Goal: Information Seeking & Learning: Learn about a topic

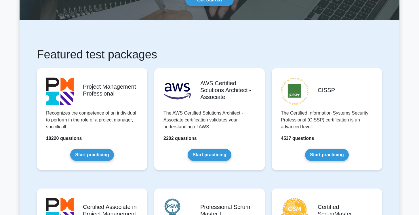
scroll to position [86, 0]
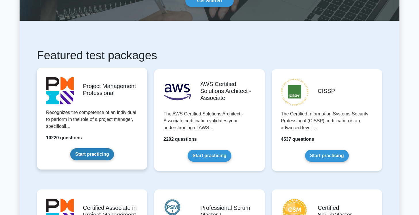
click at [100, 153] on link "Start practicing" at bounding box center [91, 154] width 43 height 12
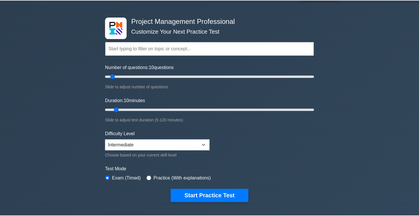
scroll to position [8, 0]
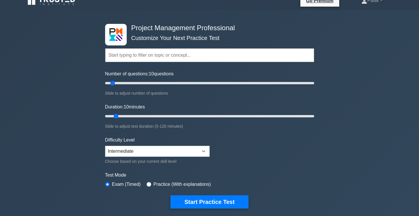
click at [164, 56] on input "text" at bounding box center [209, 55] width 209 height 14
click at [80, 96] on div "Project Management Professional Customize Your Next Practice Test Topics Scope …" at bounding box center [209, 191] width 419 height 362
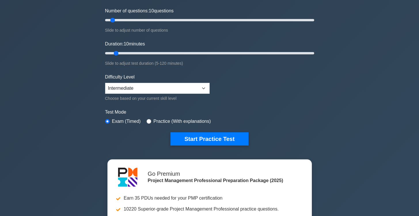
scroll to position [34, 0]
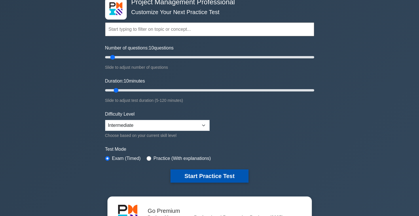
click at [224, 170] on button "Start Practice Test" at bounding box center [210, 176] width 78 height 13
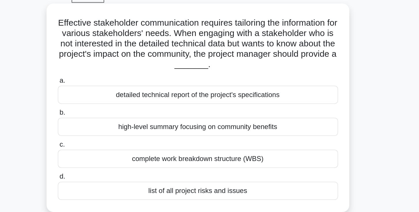
drag, startPoint x: 89, startPoint y: 34, endPoint x: 124, endPoint y: 34, distance: 35.7
click at [116, 41] on h5 "Effective stakeholder communication requires tailoring the information for vari…" at bounding box center [210, 58] width 188 height 35
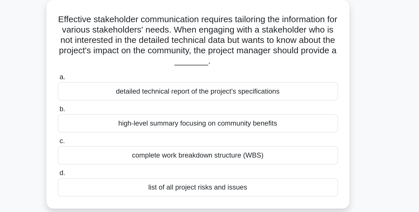
click at [136, 108] on div "high-level summary focusing on community benefits" at bounding box center [209, 114] width 187 height 12
click at [116, 103] on input "b. high-level summary focusing on community benefits" at bounding box center [116, 105] width 0 height 4
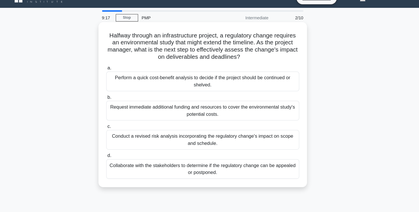
scroll to position [6, 0]
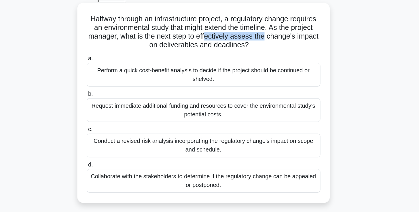
drag, startPoint x: 167, startPoint y: 31, endPoint x: 211, endPoint y: 31, distance: 44.1
click at [211, 35] on h5 "Halfway through an infrastructure project, a regulatory change requires an envi…" at bounding box center [210, 49] width 188 height 28
click at [157, 130] on div "Conduct a revised risk analysis incorporating the regulatory change's impact on…" at bounding box center [209, 139] width 187 height 19
click at [116, 125] on input "c. Conduct a revised risk analysis incorporating the regulatory change's impact…" at bounding box center [116, 127] width 0 height 4
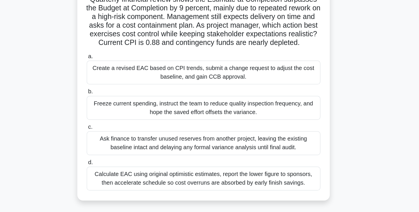
scroll to position [4, 0]
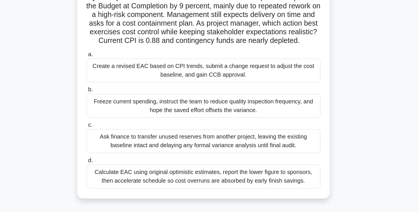
click at [188, 90] on div "Create a revised EAC based on CPI trends, submit a change request to adjust the…" at bounding box center [209, 99] width 187 height 19
click at [116, 84] on input "a. Create a revised EAC based on CPI trends, submit a change request to adjust …" at bounding box center [116, 86] width 0 height 4
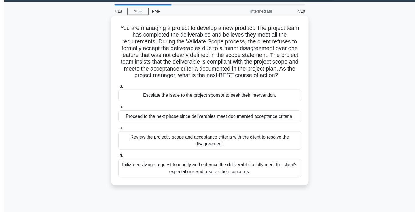
scroll to position [14, 0]
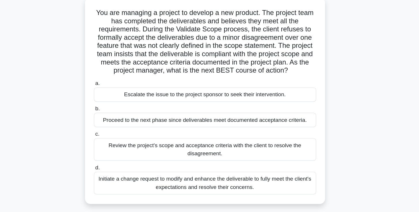
click at [158, 137] on div "Review the project's scope and acceptance criteria with the client to resolve t…" at bounding box center [209, 146] width 187 height 19
click at [116, 132] on input "c. Review the project's scope and acceptance criteria with the client to resolv…" at bounding box center [116, 134] width 0 height 4
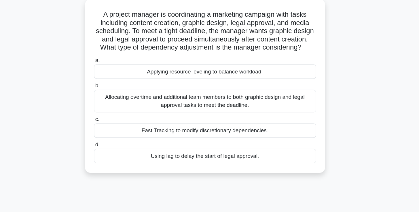
scroll to position [0, 0]
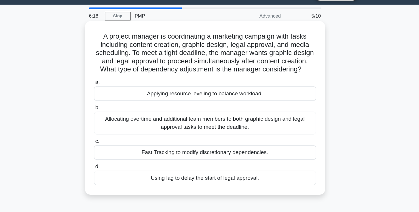
click at [165, 137] on div "Fast Tracking to modify discretionary dependencies." at bounding box center [209, 143] width 187 height 12
click at [116, 131] on input "c. Fast Tracking to modify discretionary dependencies." at bounding box center [116, 133] width 0 height 4
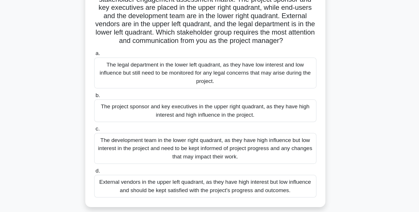
scroll to position [19, 0]
click at [173, 117] on div "The project sponsor and key executives in the upper right quadrant, as they hav…" at bounding box center [209, 126] width 187 height 19
click at [116, 112] on input "b. The project sponsor and key executives in the upper right quadrant, as they …" at bounding box center [116, 114] width 0 height 4
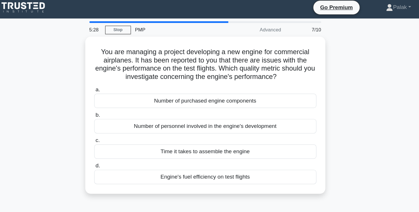
scroll to position [0, 0]
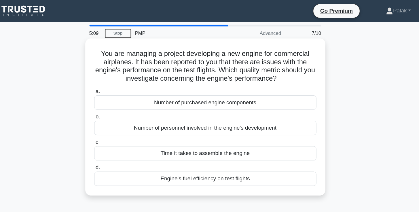
click at [167, 151] on div "Engine's fuel efficiency on test flights" at bounding box center [209, 150] width 187 height 12
click at [116, 143] on input "d. Engine's fuel efficiency on test flights" at bounding box center [116, 141] width 0 height 4
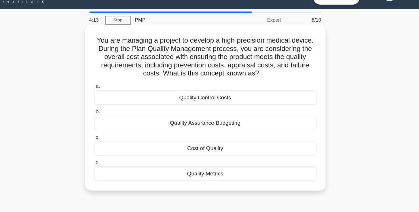
click at [176, 130] on div "Cost of Quality" at bounding box center [209, 136] width 187 height 12
click at [116, 125] on input "c. Cost of Quality" at bounding box center [116, 126] width 0 height 4
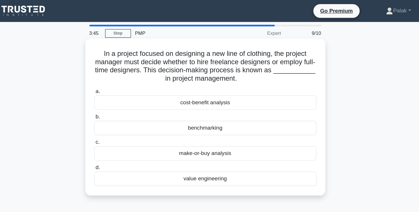
click at [200, 85] on div "cost-benefit analysis" at bounding box center [209, 86] width 187 height 12
click at [116, 79] on input "a. cost-benefit analysis" at bounding box center [116, 77] width 0 height 4
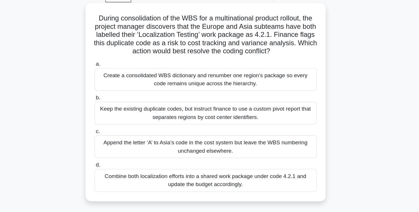
click at [193, 87] on div "Create a consolidated WBS dictionary and renumber one region’s package so every…" at bounding box center [209, 96] width 187 height 19
click at [116, 82] on input "a. Create a consolidated WBS dictionary and renumber one region’s package so ev…" at bounding box center [116, 84] width 0 height 4
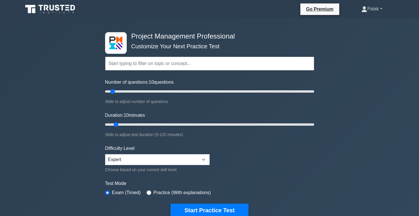
scroll to position [0, 0]
click at [375, 10] on link "Palak" at bounding box center [372, 9] width 48 height 12
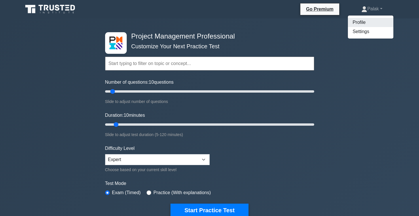
click at [362, 22] on link "Profile" at bounding box center [371, 22] width 46 height 9
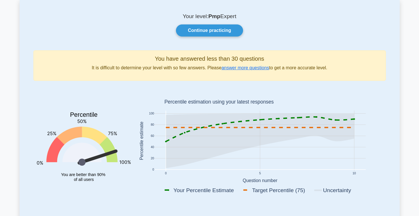
scroll to position [37, 0]
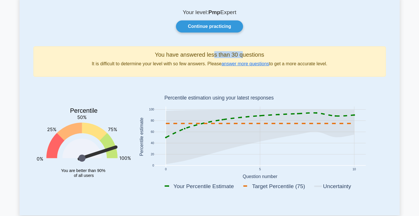
drag, startPoint x: 213, startPoint y: 55, endPoint x: 246, endPoint y: 55, distance: 33.1
click at [244, 55] on h5 "You have answered less than 30 questions" at bounding box center [209, 54] width 343 height 7
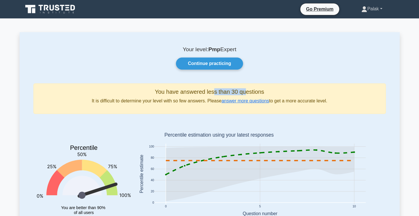
scroll to position [0, 0]
click at [374, 2] on div "Go Premium Palak Profile" at bounding box center [210, 9] width 380 height 14
click at [370, 11] on link "Palak" at bounding box center [372, 9] width 48 height 12
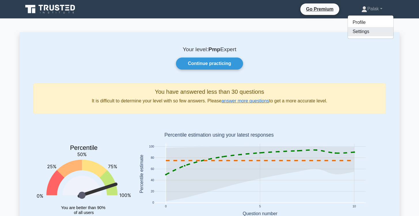
click at [367, 35] on link "Settings" at bounding box center [371, 31] width 46 height 9
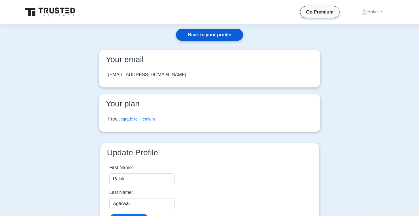
click at [213, 34] on link "Back to your profile" at bounding box center [209, 35] width 67 height 12
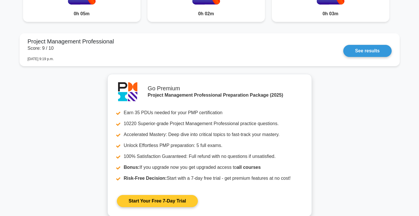
scroll to position [623, 0]
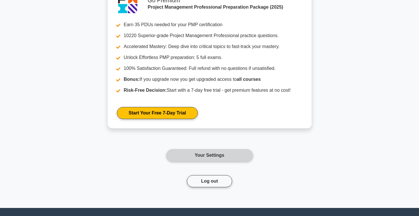
click at [204, 159] on link "Your Settings" at bounding box center [209, 155] width 86 height 12
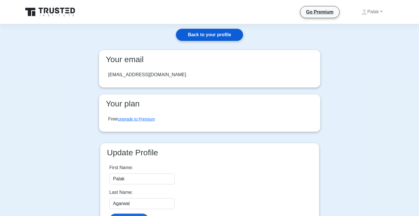
click at [219, 33] on link "Back to your profile" at bounding box center [209, 35] width 67 height 12
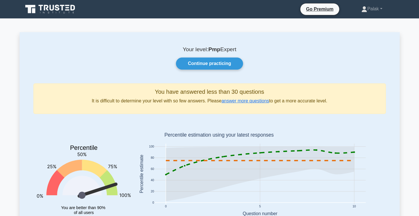
click at [63, 13] on icon at bounding box center [50, 9] width 55 height 11
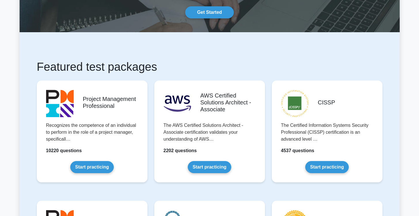
scroll to position [62, 0]
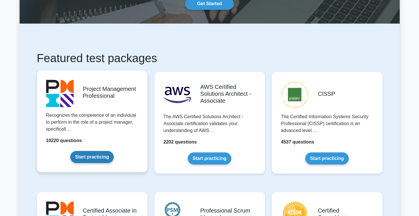
click at [94, 162] on link "Start practicing" at bounding box center [91, 157] width 43 height 12
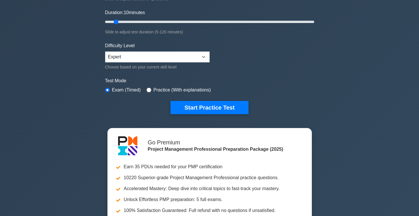
scroll to position [1, 0]
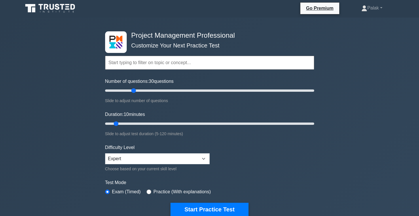
drag, startPoint x: 112, startPoint y: 89, endPoint x: 133, endPoint y: 89, distance: 20.7
type input "30"
click at [133, 89] on input "Number of questions: 30 questions" at bounding box center [209, 90] width 209 height 7
drag, startPoint x: 116, startPoint y: 125, endPoint x: 125, endPoint y: 125, distance: 8.9
type input "15"
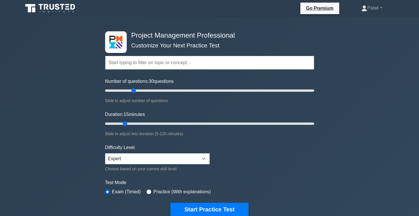
click at [125, 125] on input "Duration: 15 minutes" at bounding box center [209, 123] width 209 height 7
drag, startPoint x: 133, startPoint y: 90, endPoint x: 123, endPoint y: 90, distance: 10.1
type input "20"
click at [123, 90] on input "Number of questions: 20 questions" at bounding box center [209, 90] width 209 height 7
click at [124, 89] on input "Number of questions: 20 questions" at bounding box center [209, 90] width 209 height 7
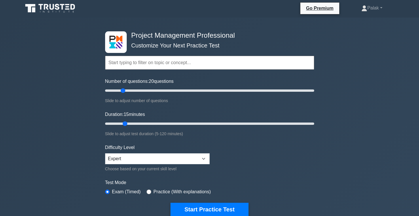
drag, startPoint x: 125, startPoint y: 123, endPoint x: 122, endPoint y: 124, distance: 3.8
click at [122, 124] on input "Duration: 15 minutes" at bounding box center [209, 123] width 209 height 7
drag, startPoint x: 124, startPoint y: 126, endPoint x: 131, endPoint y: 126, distance: 6.9
click at [131, 126] on input "Duration: 20 minutes" at bounding box center [209, 123] width 209 height 7
click at [186, 130] on div "Slide to adjust test duration (5-120 minutes)" at bounding box center [209, 133] width 209 height 7
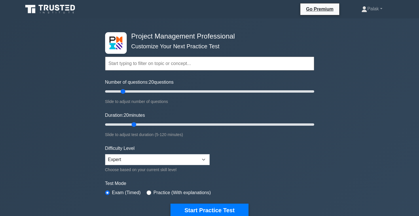
scroll to position [0, 0]
drag, startPoint x: 135, startPoint y: 125, endPoint x: 139, endPoint y: 125, distance: 4.0
type input "25"
click at [139, 125] on input "Duration: 25 minutes" at bounding box center [209, 124] width 209 height 7
click at [194, 205] on button "Start Practice Test" at bounding box center [210, 210] width 78 height 13
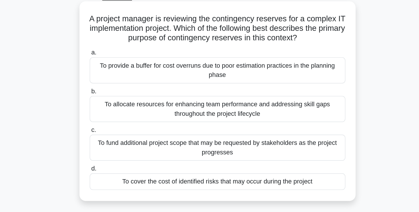
click at [160, 158] on div "To cover the cost of identified risks that may occur during the project" at bounding box center [209, 164] width 187 height 12
click at [116, 153] on input "d. To cover the cost of identified risks that may occur during the project" at bounding box center [116, 155] width 0 height 4
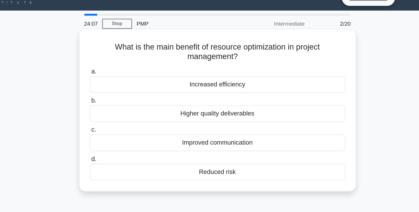
click at [215, 66] on div "Increased efficiency" at bounding box center [209, 72] width 187 height 12
click at [116, 61] on input "a. Increased efficiency" at bounding box center [116, 63] width 0 height 4
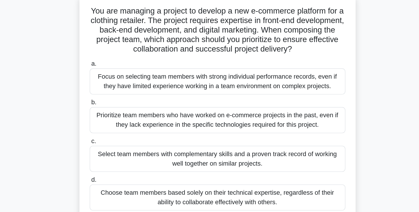
click at [275, 47] on div "You are managing a project to develop a new e-commerce platform for a clothing …" at bounding box center [210, 120] width 380 height 173
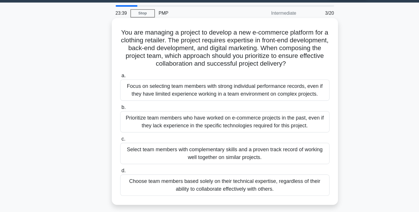
scroll to position [15, 0]
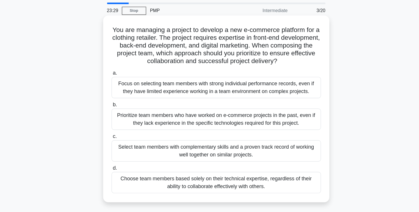
click at [238, 133] on div "Select team members with complementary skills and a proven track record of work…" at bounding box center [209, 137] width 187 height 19
click at [116, 127] on input "c. Select team members with complementary skills and a proven track record of w…" at bounding box center [116, 125] width 0 height 4
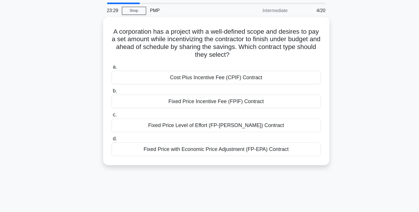
scroll to position [0, 0]
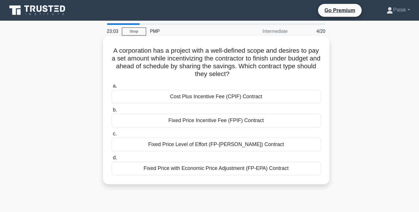
click at [211, 106] on div "Fixed Price Incentive Fee (FPIF) Contract" at bounding box center [209, 107] width 187 height 12
click at [116, 100] on input "b. Fixed Price Incentive Fee (FPIF) Contract" at bounding box center [116, 98] width 0 height 4
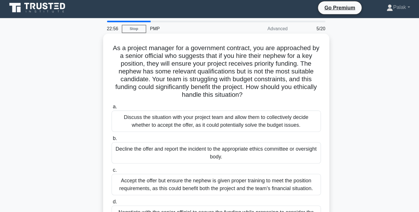
scroll to position [38, 0]
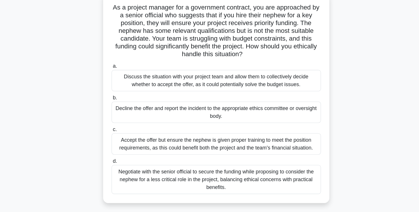
click at [265, 95] on div "Decline the offer and report the incident to the appropriate ethics committee o…" at bounding box center [209, 100] width 187 height 19
click at [116, 89] on input "b. Decline the offer and report the incident to the appropriate ethics committe…" at bounding box center [116, 88] width 0 height 4
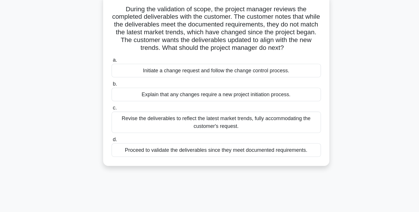
scroll to position [0, 0]
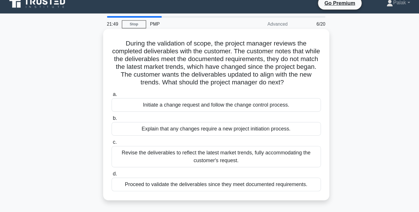
click at [196, 115] on div "Explain that any changes require a new project initiation process." at bounding box center [209, 121] width 187 height 12
click at [116, 114] on input "b. Explain that any changes require a new project initiation process." at bounding box center [116, 112] width 0 height 4
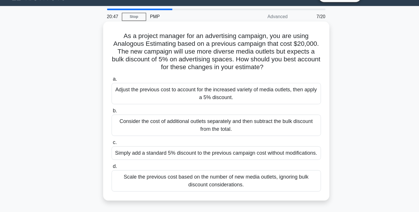
click at [231, 87] on div "Adjust the previous cost to account for the increased variety of media outlets,…" at bounding box center [209, 96] width 187 height 19
click at [116, 85] on input "a. Adjust the previous cost to account for the increased variety of media outle…" at bounding box center [116, 84] width 0 height 4
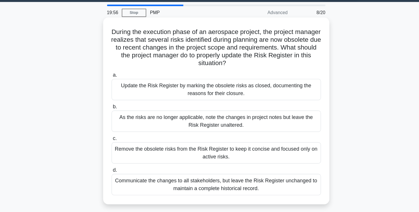
click at [201, 115] on div "As the risks are no longer applicable, note the changes in project notes but le…" at bounding box center [209, 124] width 187 height 19
click at [116, 110] on input "b. As the risks are no longer applicable, note the changes in project notes but…" at bounding box center [116, 112] width 0 height 4
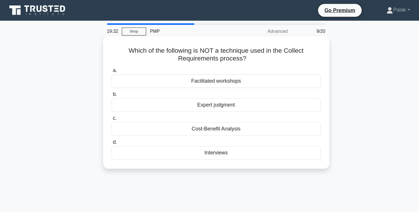
click at [204, 115] on div "Cost-Benefit Analysis" at bounding box center [209, 115] width 187 height 12
click at [116, 107] on input "c. Cost-Benefit Analysis" at bounding box center [116, 106] width 0 height 4
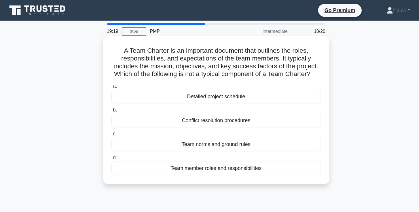
click at [236, 83] on div "Detailed project schedule" at bounding box center [209, 86] width 187 height 12
click at [116, 79] on input "a. Detailed project schedule" at bounding box center [116, 77] width 0 height 4
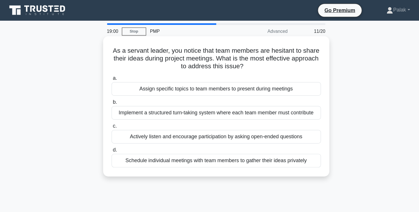
click at [268, 123] on div "Actively listen and encourage participation by asking open-ended questions" at bounding box center [209, 122] width 187 height 12
click at [116, 114] on input "c. Actively listen and encourage participation by asking open-ended questions" at bounding box center [116, 113] width 0 height 4
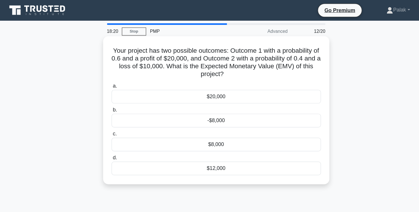
drag, startPoint x: 202, startPoint y: 53, endPoint x: 214, endPoint y: 69, distance: 19.7
click at [214, 69] on h5 "Your project has two possible outcomes: Outcome 1 with a probability of 0.6 and…" at bounding box center [210, 55] width 188 height 28
click at [195, 129] on div "$8,000" at bounding box center [209, 129] width 187 height 12
click at [116, 121] on input "c. $8,000" at bounding box center [116, 120] width 0 height 4
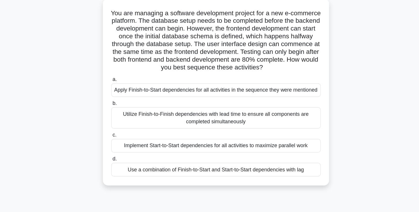
scroll to position [12, 0]
drag, startPoint x: 259, startPoint y: 150, endPoint x: 266, endPoint y: 177, distance: 27.6
click at [266, 177] on div "17:08 Stop PMP Advanced 13/20 You are managing a software development project f…" at bounding box center [210, 153] width 380 height 288
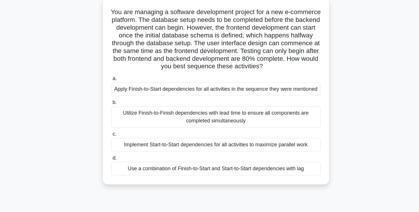
click at [254, 166] on div "Use a combination of Finish-to-Start and Start-to-Start dependencies with lag" at bounding box center [209, 172] width 187 height 12
click at [116, 161] on input "d. Use a combination of Finish-to-Start and Start-to-Start dependencies with lag" at bounding box center [116, 163] width 0 height 4
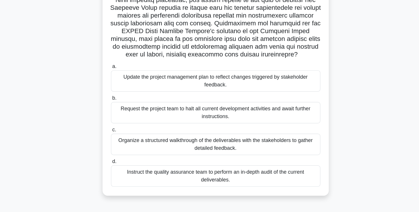
scroll to position [78, 0]
click at [165, 142] on div "Organize a structured walkthrough of the deliverables with the stakeholders to …" at bounding box center [209, 151] width 187 height 19
click at [116, 137] on input "c. Organize a structured walkthrough of the deliverables with the stakeholders …" at bounding box center [116, 139] width 0 height 4
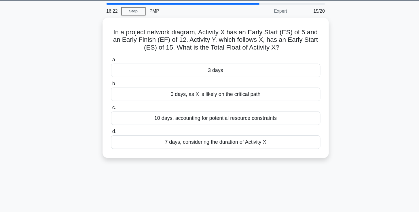
scroll to position [0, 0]
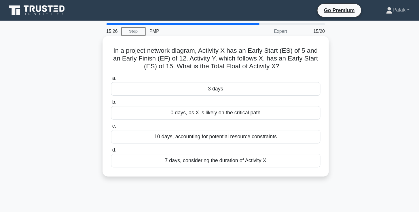
drag, startPoint x: 250, startPoint y: 60, endPoint x: 91, endPoint y: 37, distance: 160.3
click at [109, 37] on div "In a project network diagram, Activity X has an Early Start (ES) of 5 and an Ea…" at bounding box center [210, 94] width 202 height 125
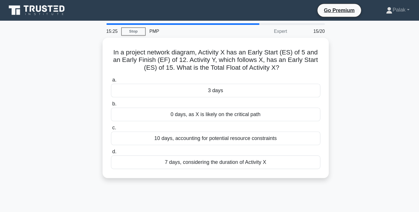
copy h5 "In a project network diagram, Activity X has an Early Start (ES) of 5 and an Ea…"
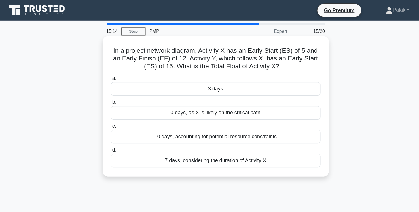
click at [200, 79] on div "3 days" at bounding box center [209, 79] width 187 height 12
click at [116, 72] on input "a. 3 days" at bounding box center [116, 70] width 0 height 4
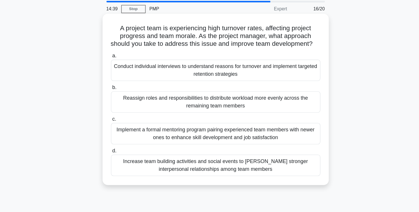
click at [277, 73] on div "Conduct individual interviews to understand reasons for turnover and implement …" at bounding box center [209, 82] width 187 height 19
click at [116, 68] on input "a. Conduct individual interviews to understand reasons for turnover and impleme…" at bounding box center [116, 70] width 0 height 4
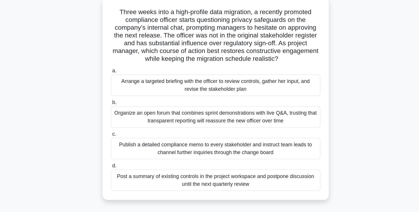
scroll to position [13, 0]
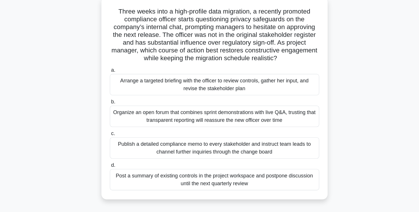
click at [264, 88] on div "Arrange a targeted briefing with the officer to review controls, gather her inp…" at bounding box center [209, 97] width 187 height 19
click at [116, 83] on input "a. Arrange a targeted briefing with the officer to review controls, gather her …" at bounding box center [116, 85] width 0 height 4
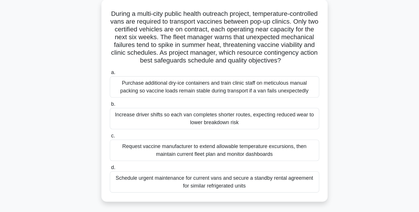
scroll to position [13, 0]
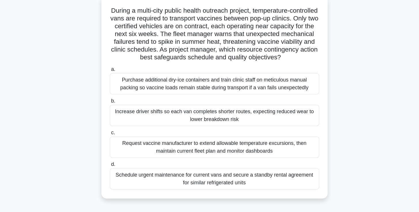
click at [179, 173] on div "Schedule urgent maintenance for current vans and secure a standby rental agreem…" at bounding box center [209, 182] width 187 height 19
click at [116, 168] on input "d. Schedule urgent maintenance for current vans and secure a standby rental agr…" at bounding box center [116, 170] width 0 height 4
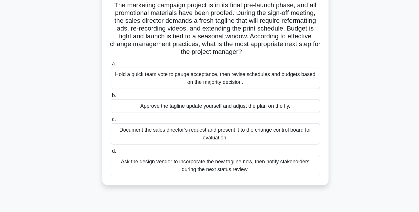
scroll to position [19, 0]
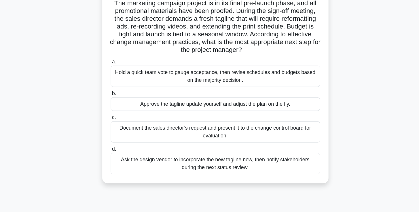
click at [190, 131] on div "Document the sales director’s request and present it to the change control boar…" at bounding box center [209, 140] width 187 height 19
click at [116, 126] on input "c. Document the sales director’s request and present it to the change control b…" at bounding box center [116, 128] width 0 height 4
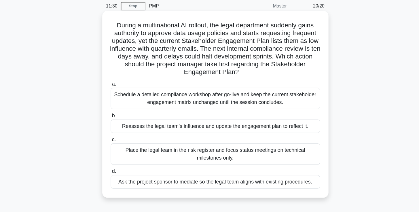
scroll to position [1, 0]
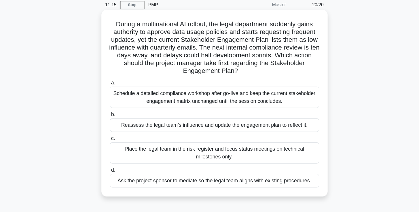
click at [194, 128] on div "Reassess the legal team’s influence and update the engagement plan to reflect i…" at bounding box center [209, 134] width 187 height 12
click at [116, 123] on input "b. Reassess the legal team’s influence and update the engagement plan to reflec…" at bounding box center [116, 125] width 0 height 4
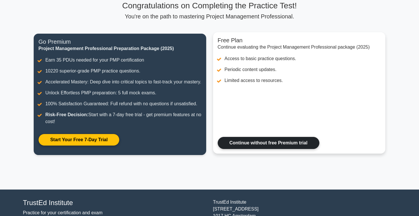
scroll to position [30, 0]
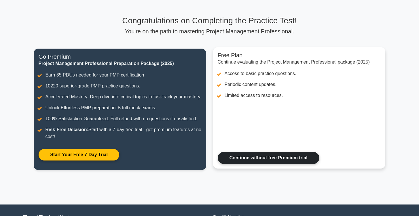
click at [241, 156] on link "Continue without free Premium trial" at bounding box center [269, 158] width 102 height 12
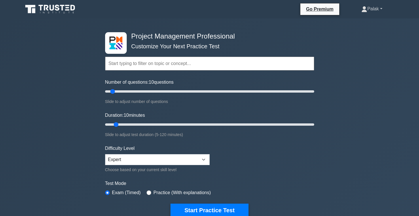
click at [377, 10] on link "Palak" at bounding box center [372, 9] width 48 height 12
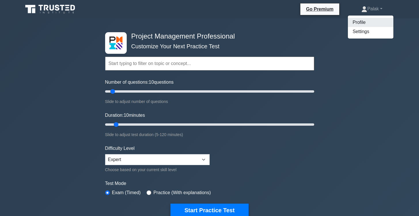
click at [366, 23] on link "Profile" at bounding box center [371, 22] width 46 height 9
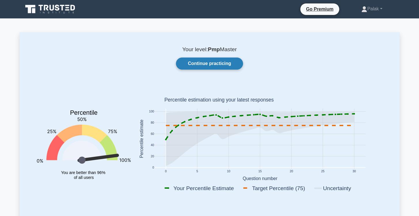
click at [216, 67] on link "Continue practicing" at bounding box center [209, 64] width 67 height 12
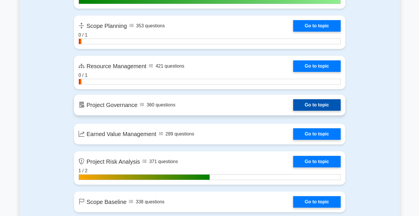
scroll to position [957, 0]
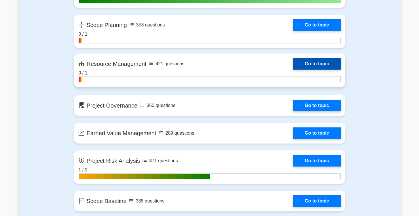
click at [293, 64] on link "Go to topic" at bounding box center [316, 64] width 47 height 12
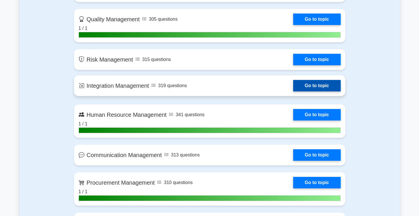
scroll to position [545, 0]
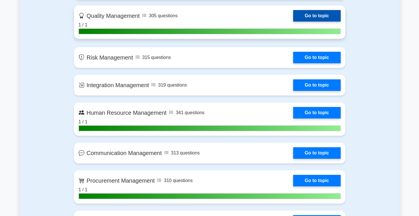
click at [293, 22] on link "Go to topic" at bounding box center [316, 16] width 47 height 12
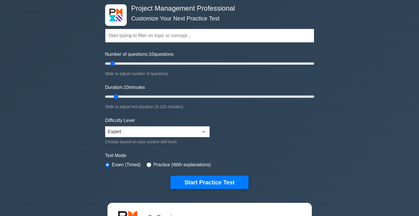
scroll to position [28, 0]
